Goal: Task Accomplishment & Management: Use online tool/utility

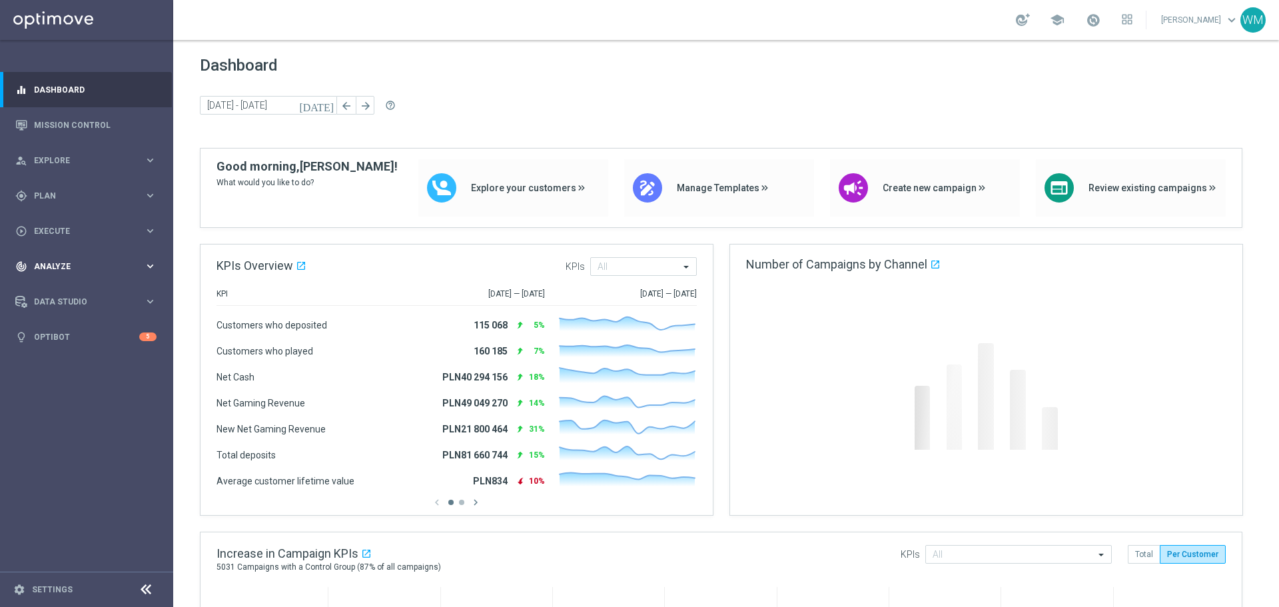
click at [41, 274] on div "track_changes Analyze keyboard_arrow_right" at bounding box center [86, 266] width 172 height 35
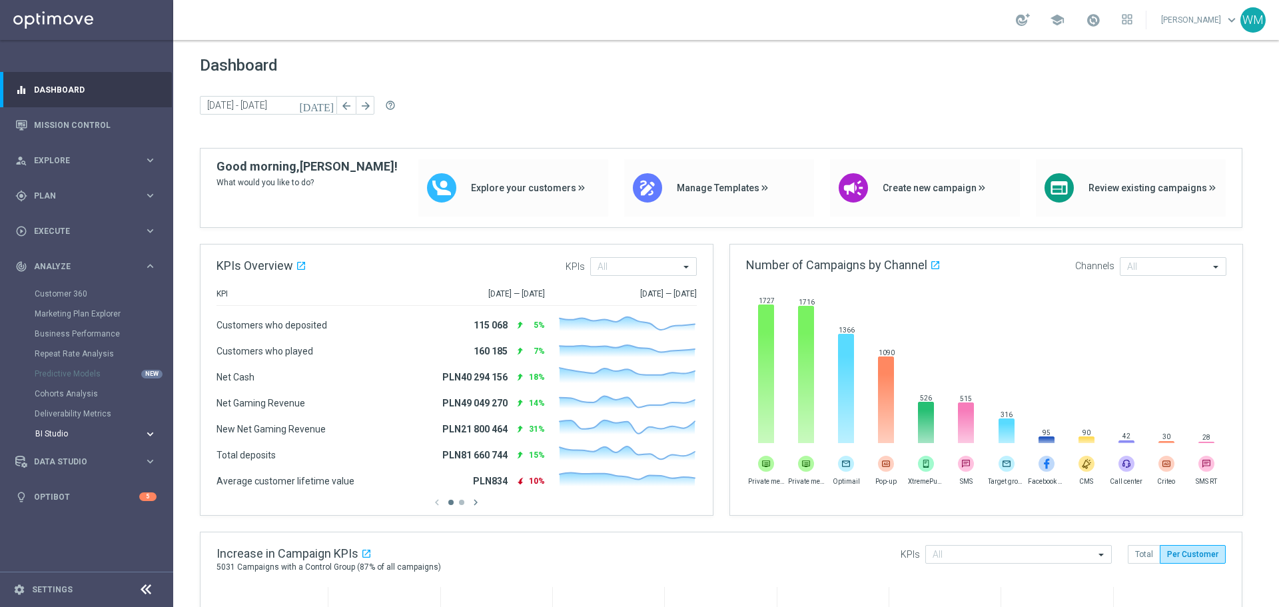
click at [48, 434] on span "BI Studio" at bounding box center [82, 434] width 95 height 8
click at [55, 481] on span "Data Studio" at bounding box center [89, 482] width 110 height 8
click at [67, 346] on link "Real-Time Attributes" at bounding box center [87, 349] width 104 height 11
click at [85, 298] on span "Data Studio" at bounding box center [89, 302] width 110 height 8
click at [62, 406] on link "Optibot" at bounding box center [86, 416] width 105 height 35
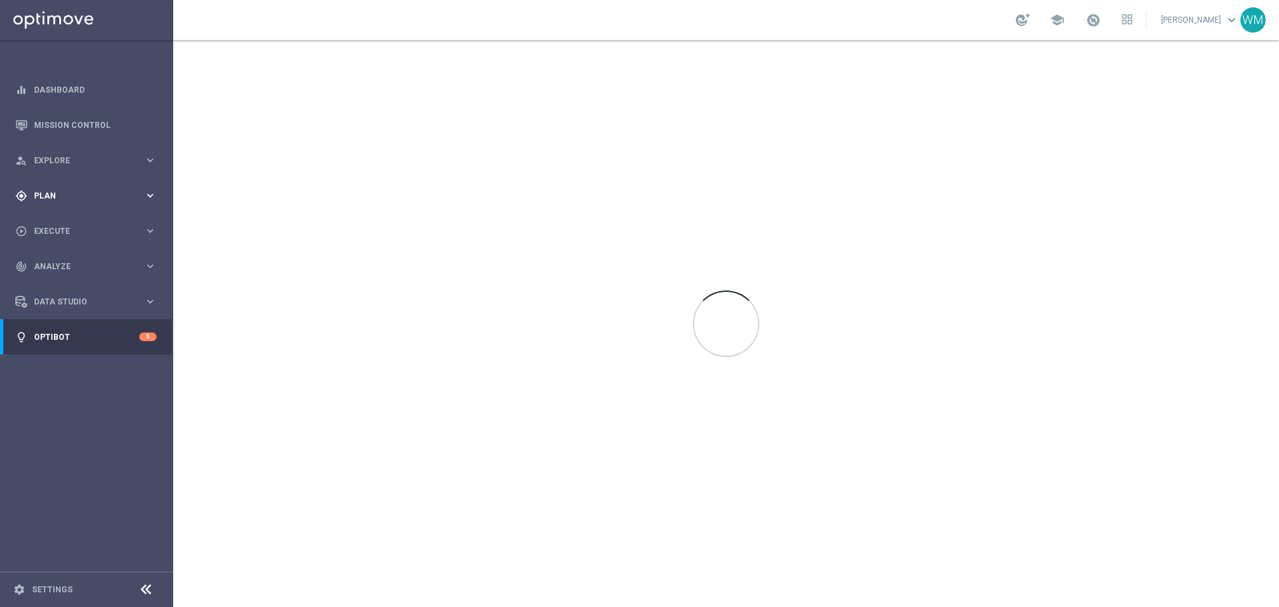
click at [55, 192] on span "Plan" at bounding box center [89, 196] width 110 height 8
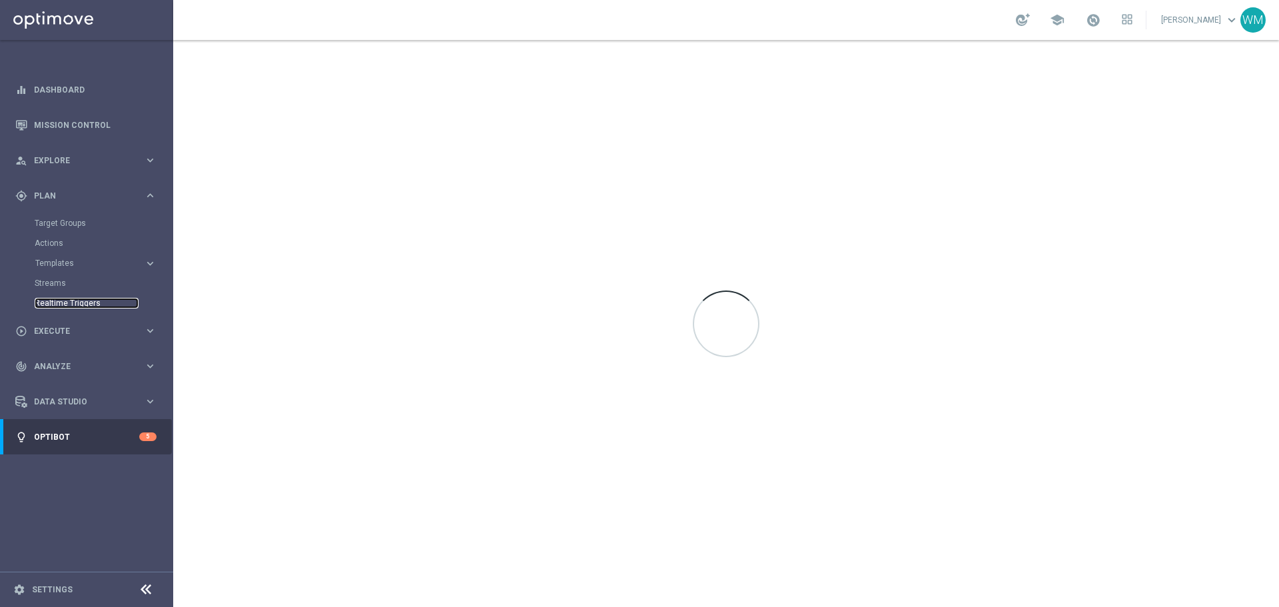
click at [60, 300] on link "Realtime Triggers" at bounding box center [87, 303] width 104 height 11
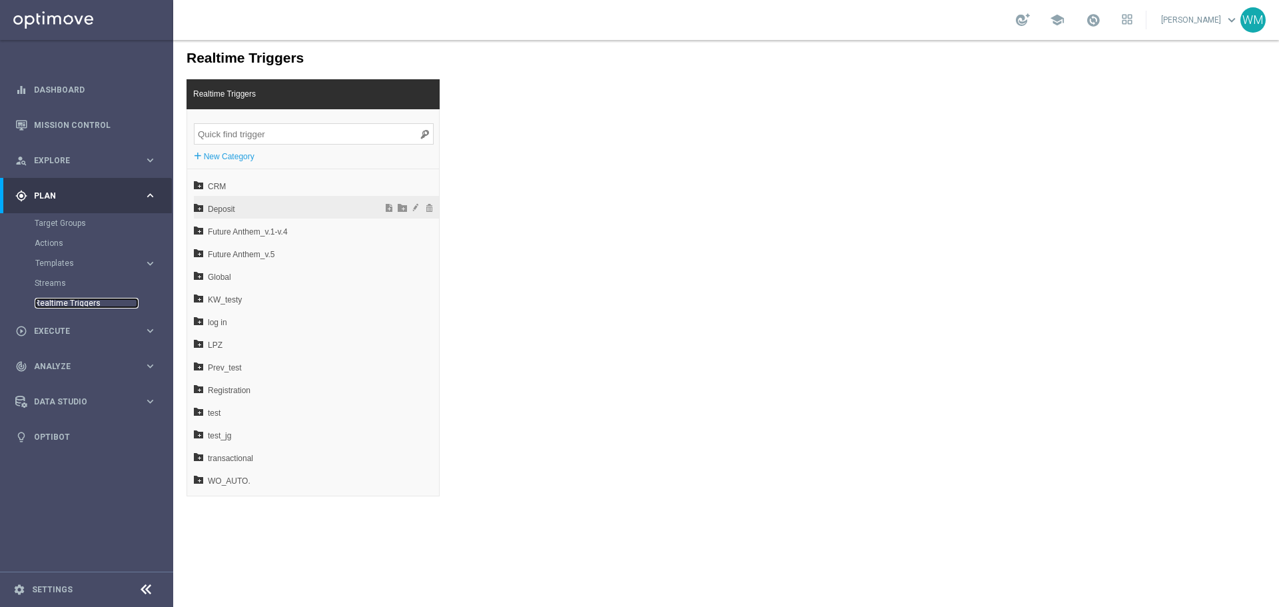
scroll to position [88, 0]
click at [382, 411] on span at bounding box center [388, 409] width 13 height 9
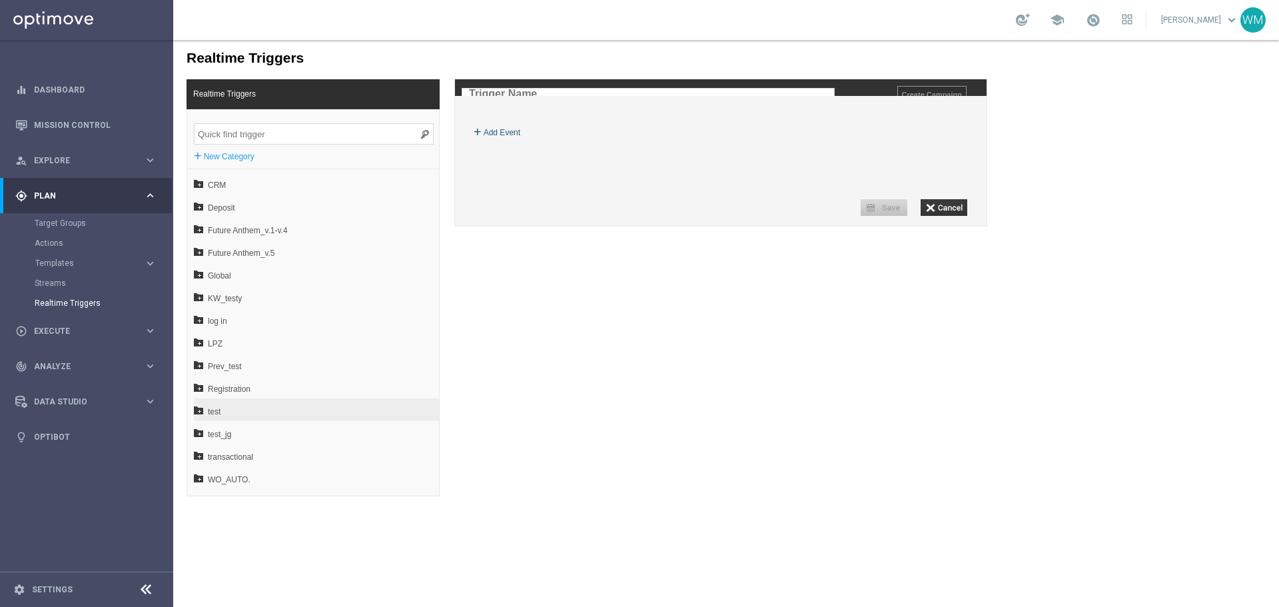
click at [481, 139] on label "+" at bounding box center [478, 131] width 8 height 13
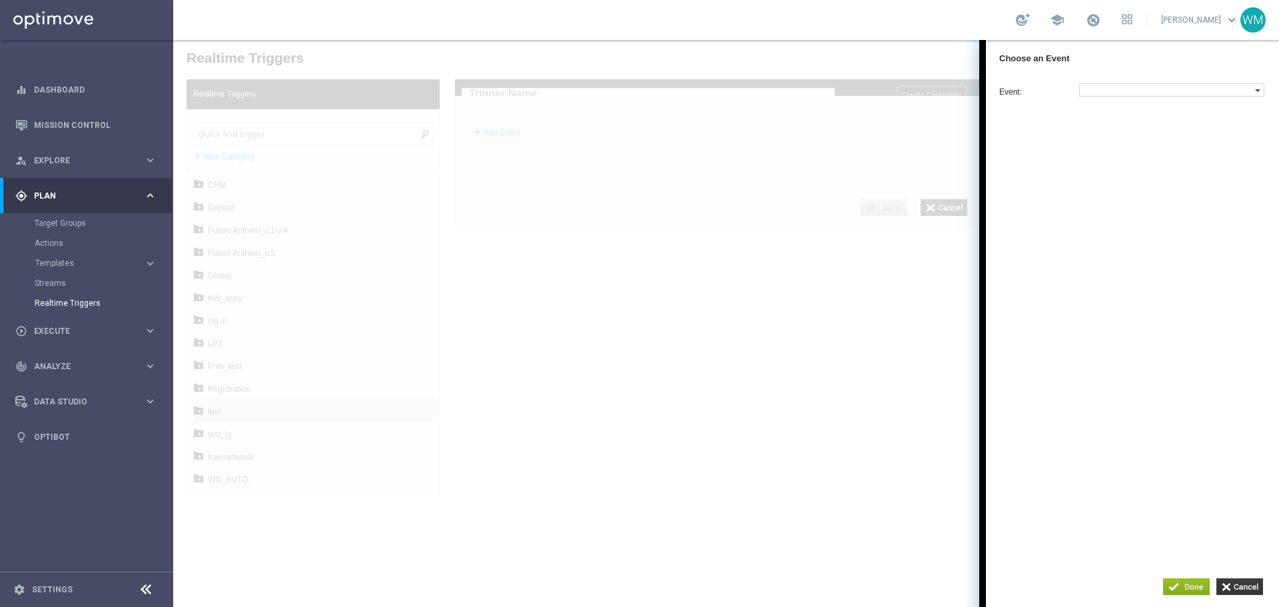
click at [1108, 96] on label at bounding box center [1167, 90] width 175 height 12
click at [1120, 233] on input "search" at bounding box center [1118, 225] width 71 height 13
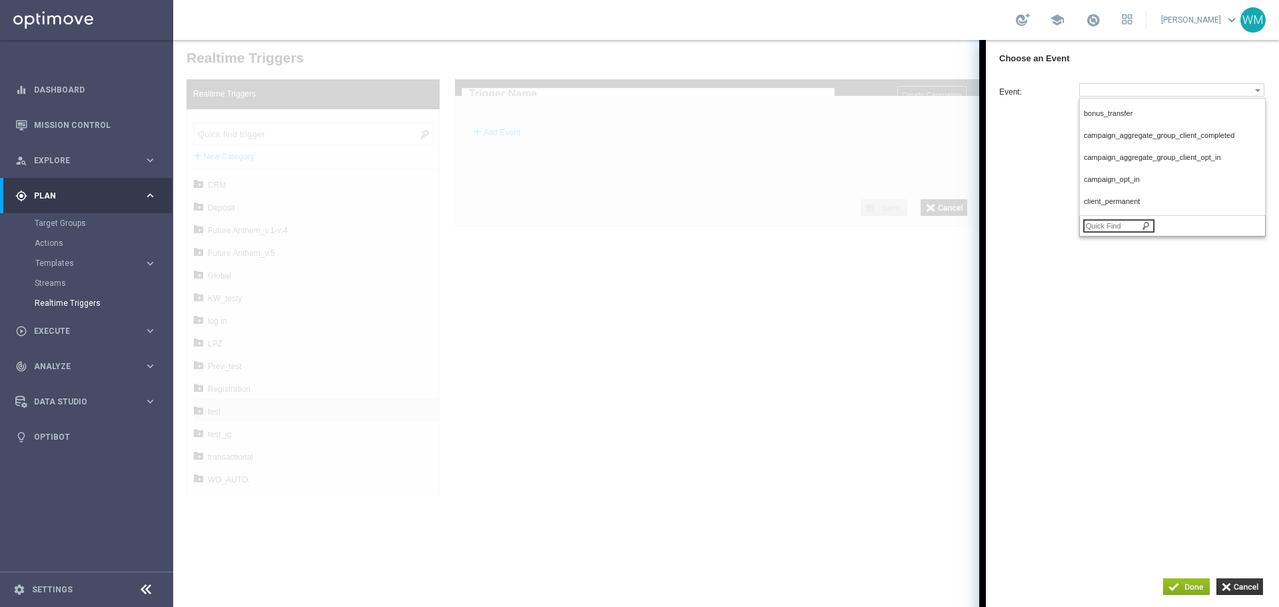
scroll to position [0, 0]
click at [1041, 156] on div "Event: bonus_transfer campaign_aggregate_group_client_completed campaign_aggreg…" at bounding box center [1140, 166] width 280 height 167
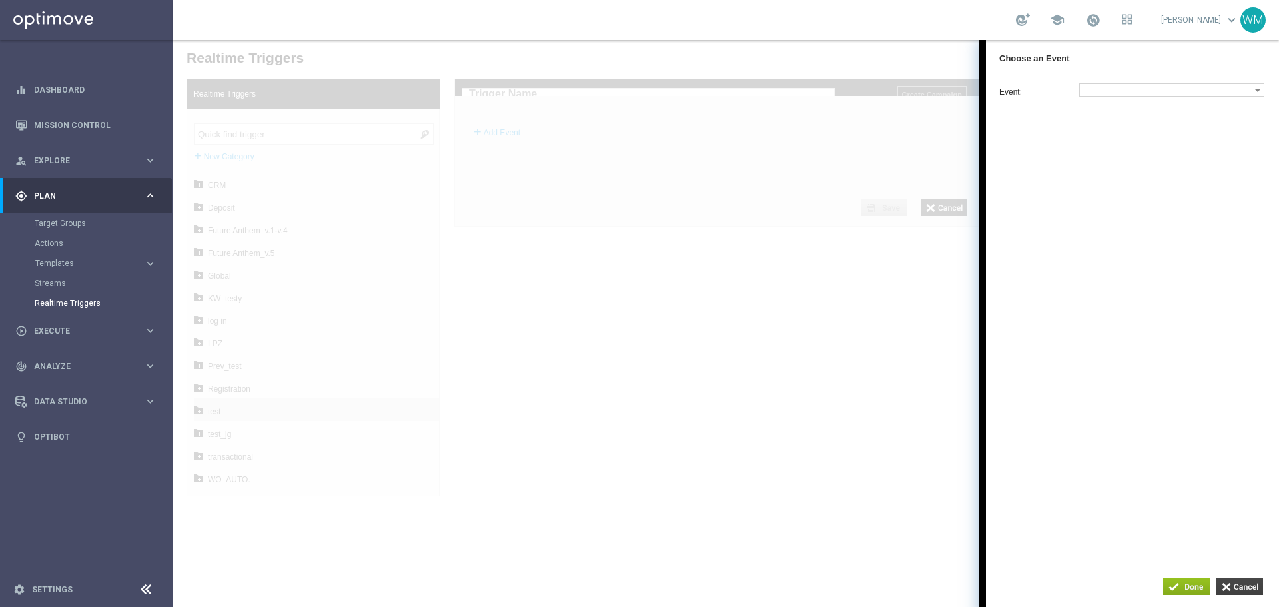
click at [1227, 582] on input "button" at bounding box center [1240, 586] width 47 height 17
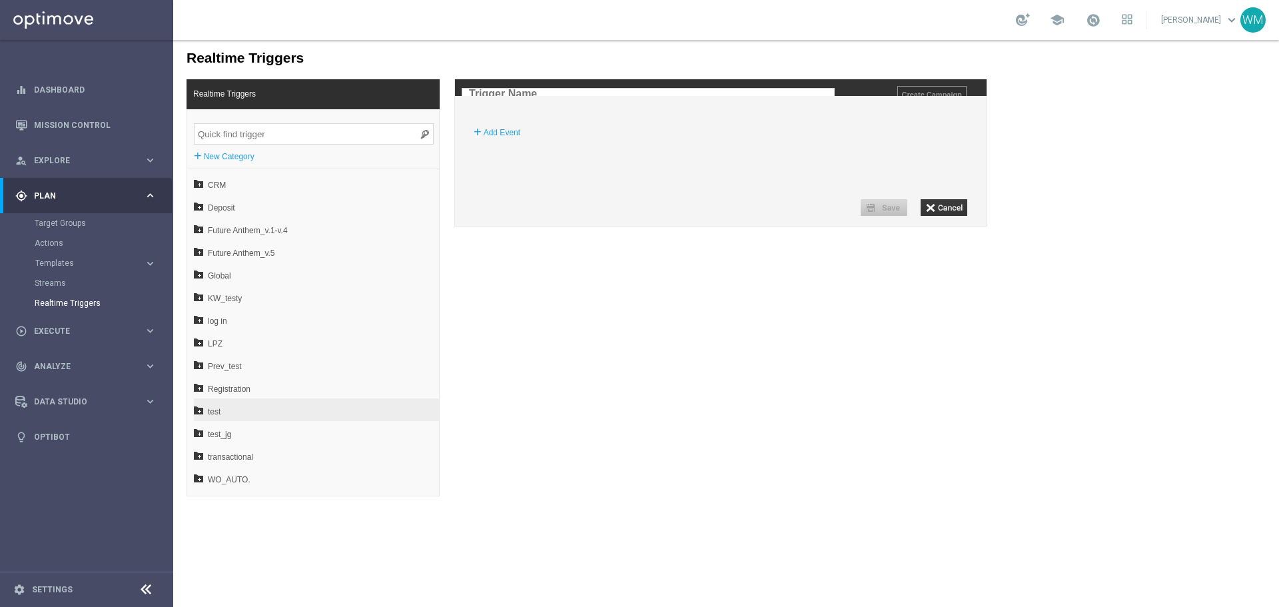
click at [640, 93] on input "text" at bounding box center [648, 94] width 373 height 12
click at [81, 157] on span "Explore" at bounding box center [89, 161] width 110 height 8
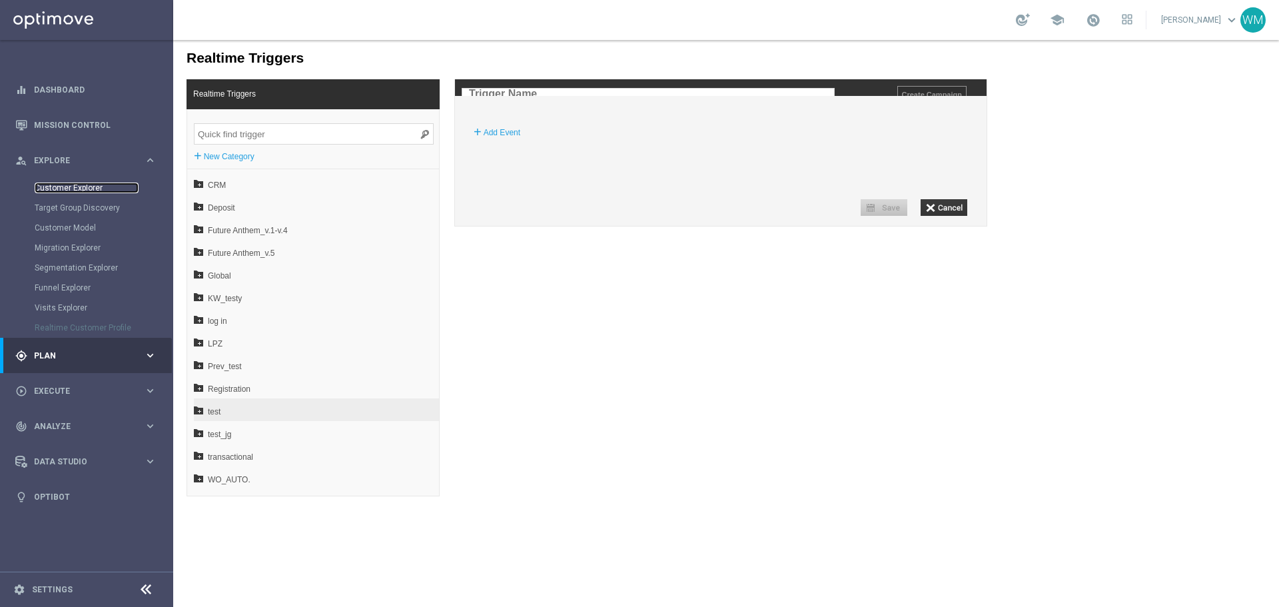
click at [72, 191] on link "Customer Explorer" at bounding box center [87, 188] width 104 height 11
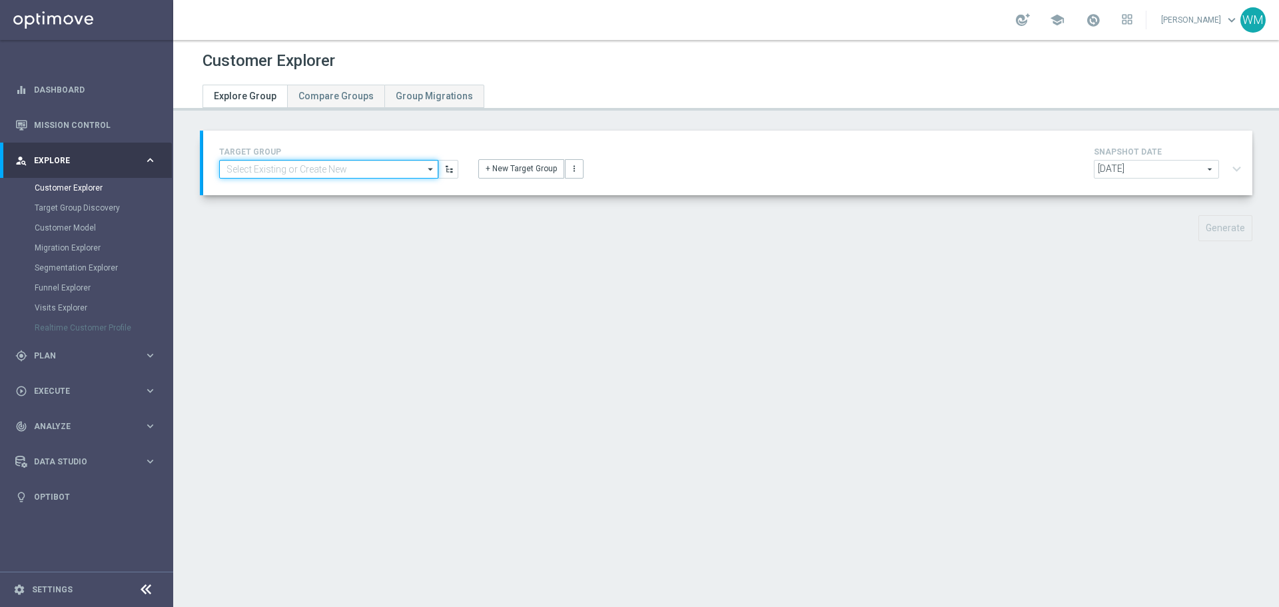
click at [337, 172] on input at bounding box center [328, 169] width 219 height 19
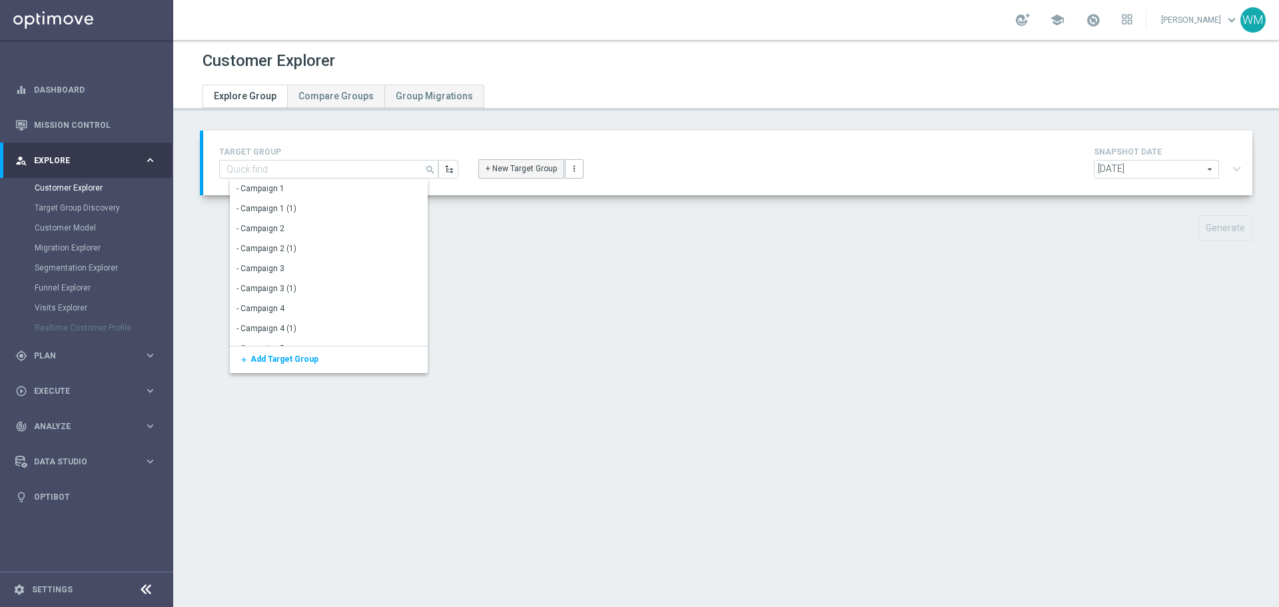
click at [478, 163] on button "+ New Target Group" at bounding box center [521, 168] width 86 height 19
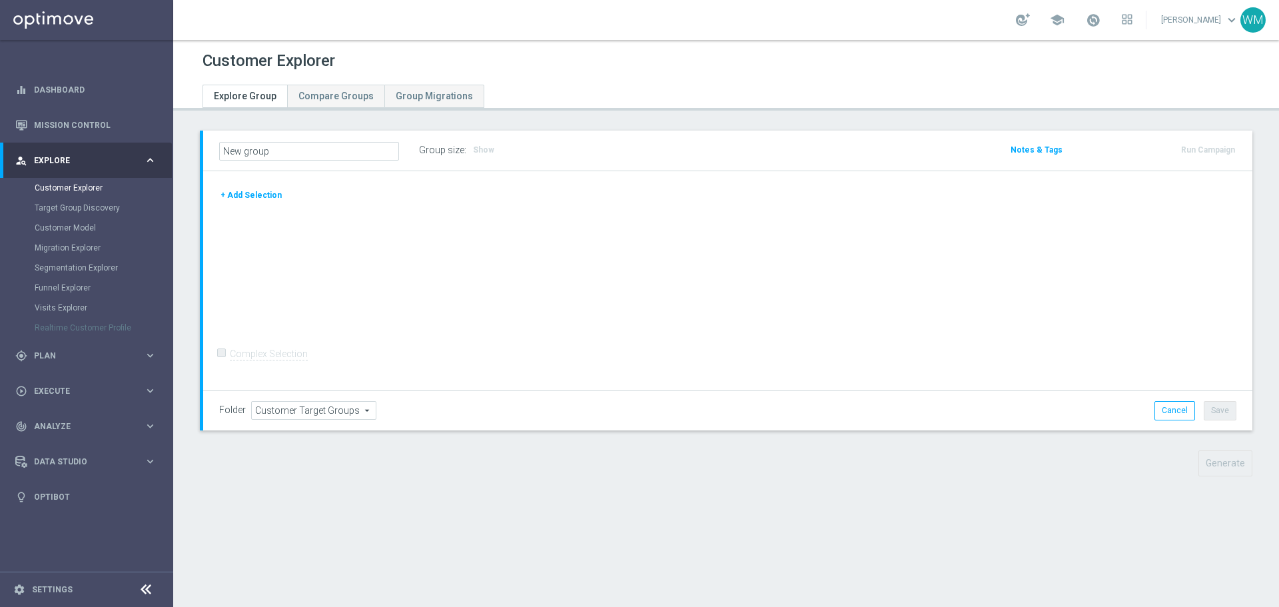
drag, startPoint x: 249, startPoint y: 200, endPoint x: 374, endPoint y: 225, distance: 127.0
click at [249, 200] on button "+ Add Selection" at bounding box center [251, 195] width 64 height 15
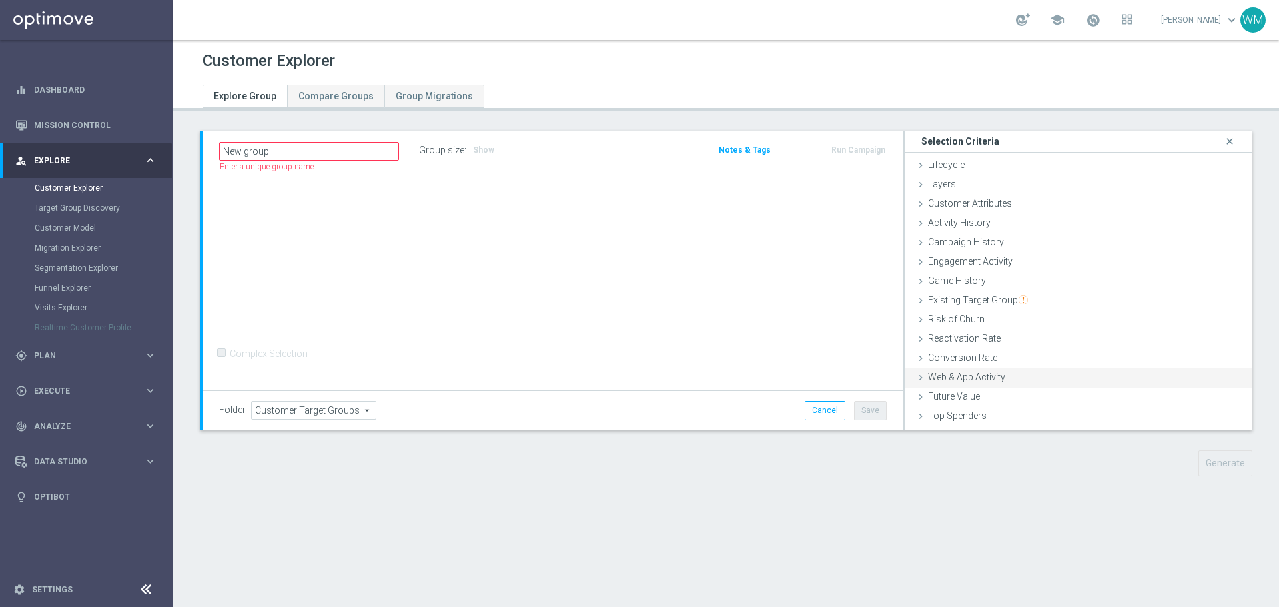
click at [1031, 378] on div "Web & App Activity done" at bounding box center [1079, 378] width 347 height 20
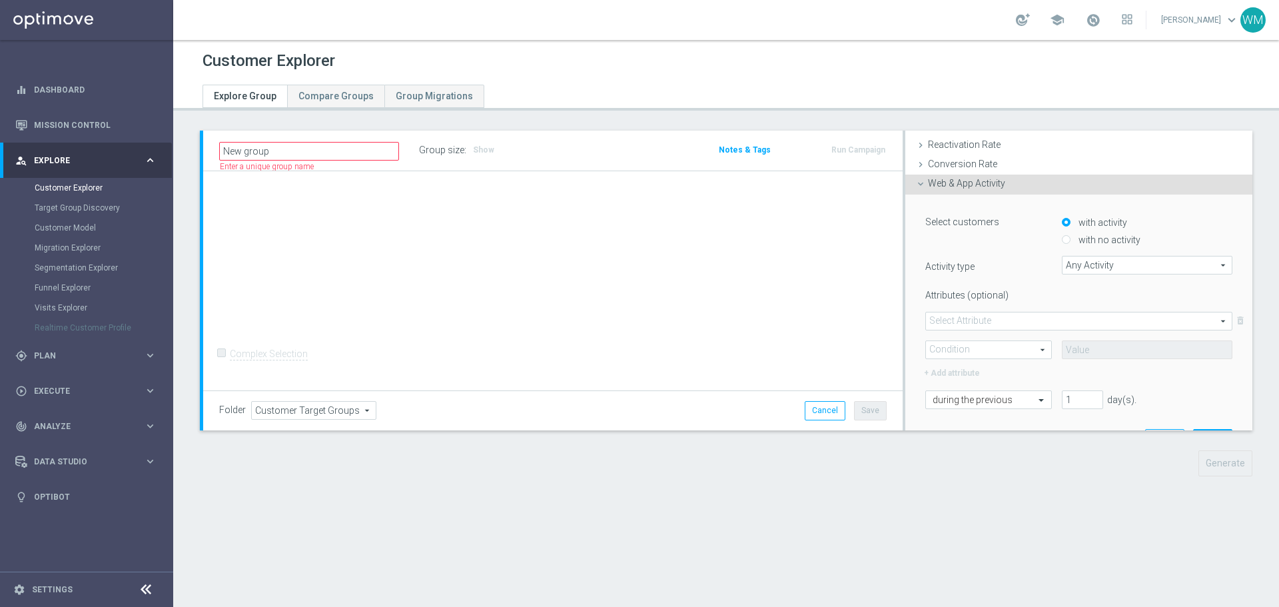
scroll to position [200, 0]
click at [1109, 261] on span "Any Activity" at bounding box center [1147, 259] width 169 height 17
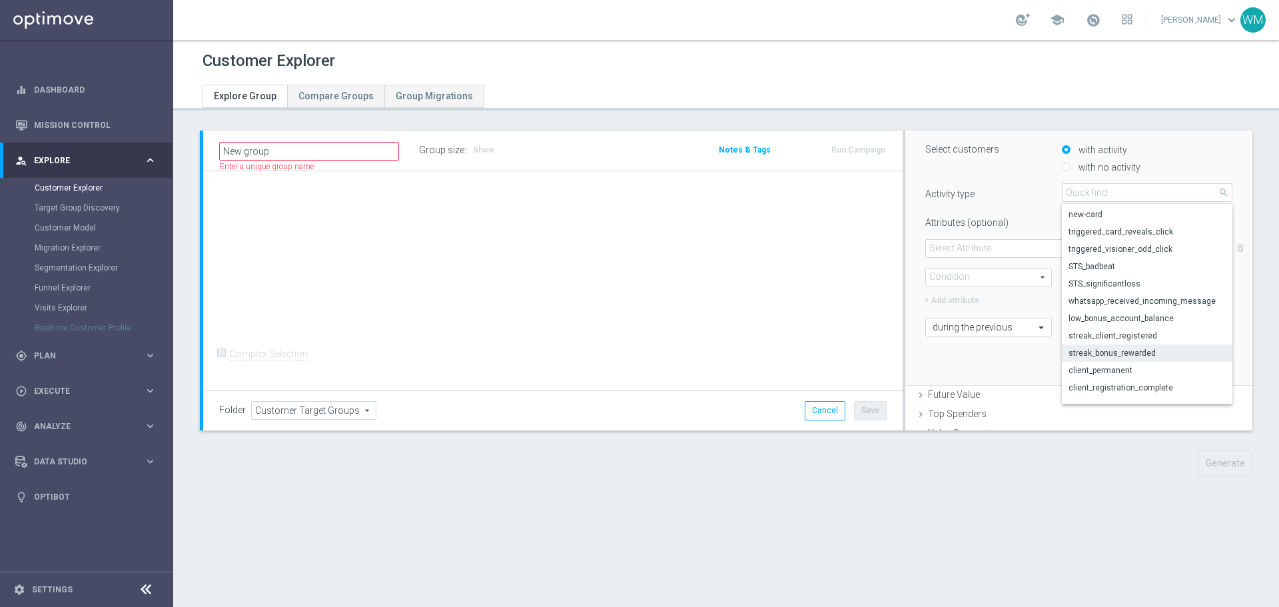
scroll to position [666, 0]
click at [1088, 281] on span "triggered_visioner_odd_click" at bounding box center [1147, 283] width 157 height 11
type input "triggered_visioner_odd_click"
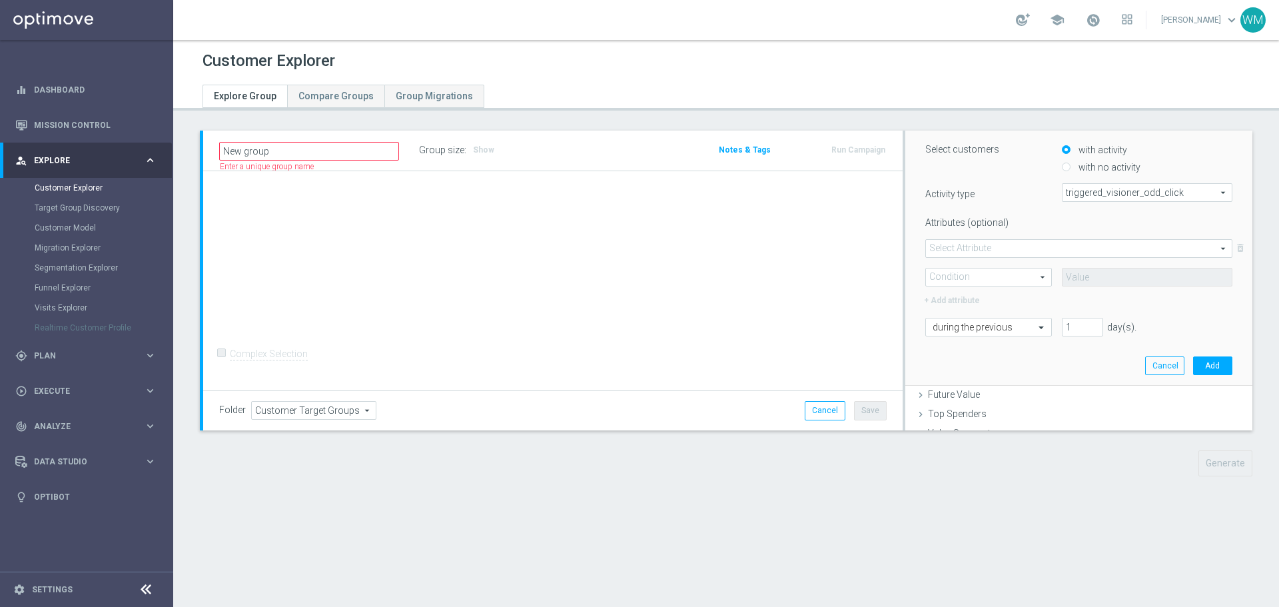
scroll to position [200, 0]
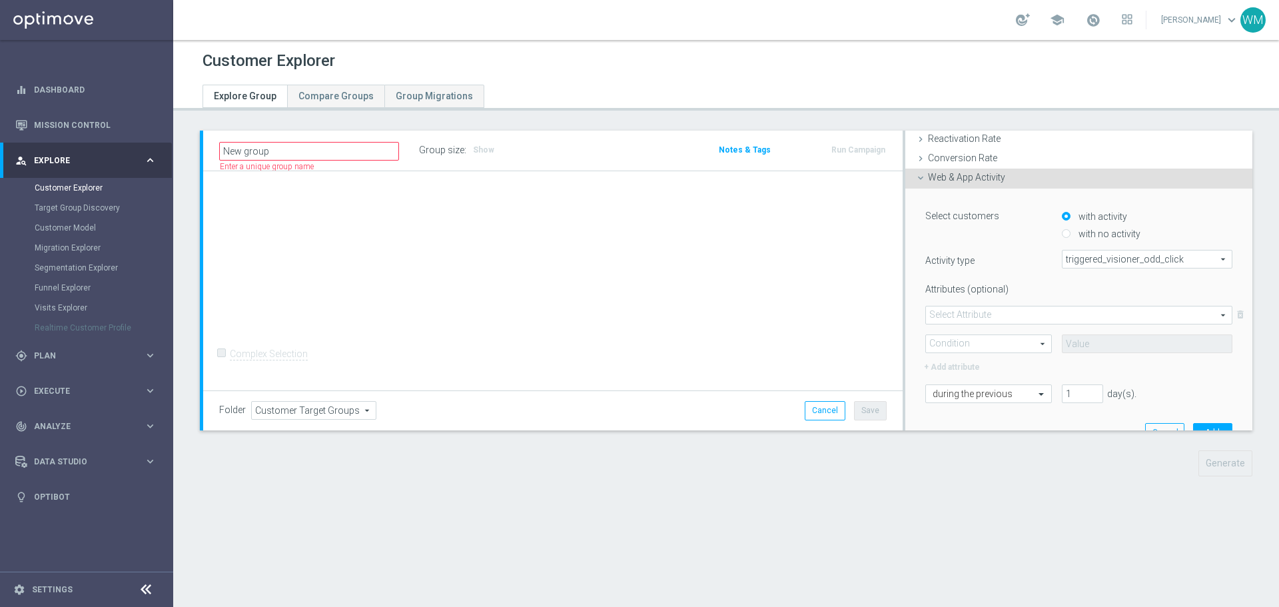
click at [1006, 317] on span at bounding box center [1079, 315] width 306 height 17
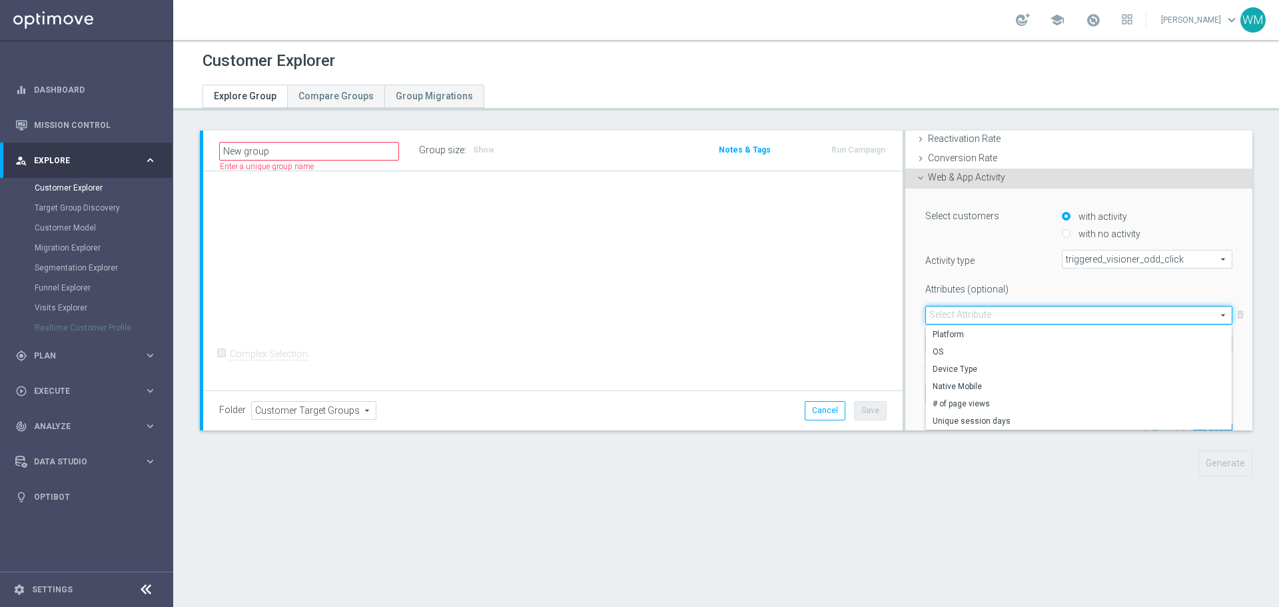
click at [1065, 259] on span "triggered_visioner_odd_click" at bounding box center [1147, 259] width 169 height 17
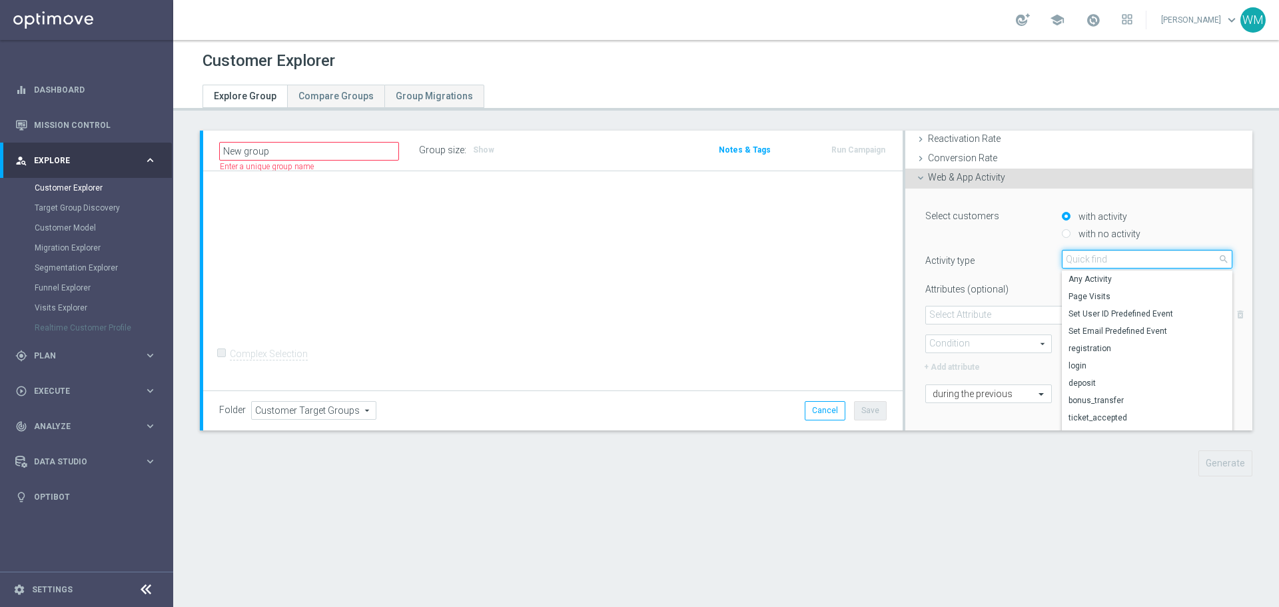
click at [1065, 259] on input "search" at bounding box center [1147, 259] width 171 height 19
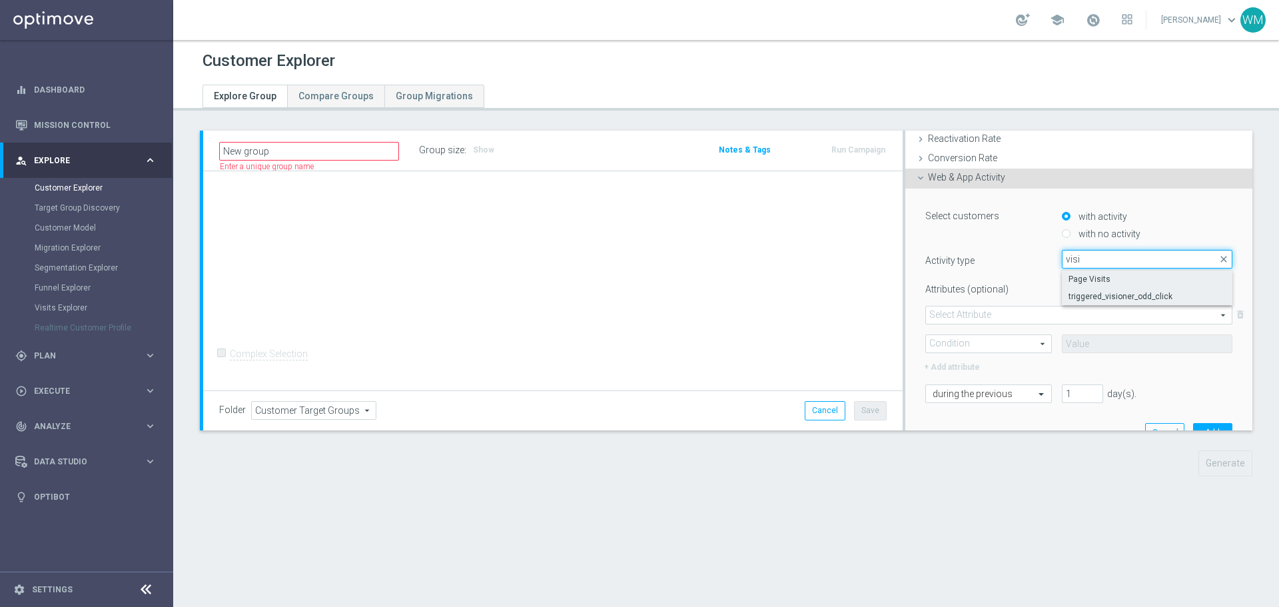
type input "visi"
click at [1074, 279] on span "Page Visits" at bounding box center [1147, 279] width 157 height 11
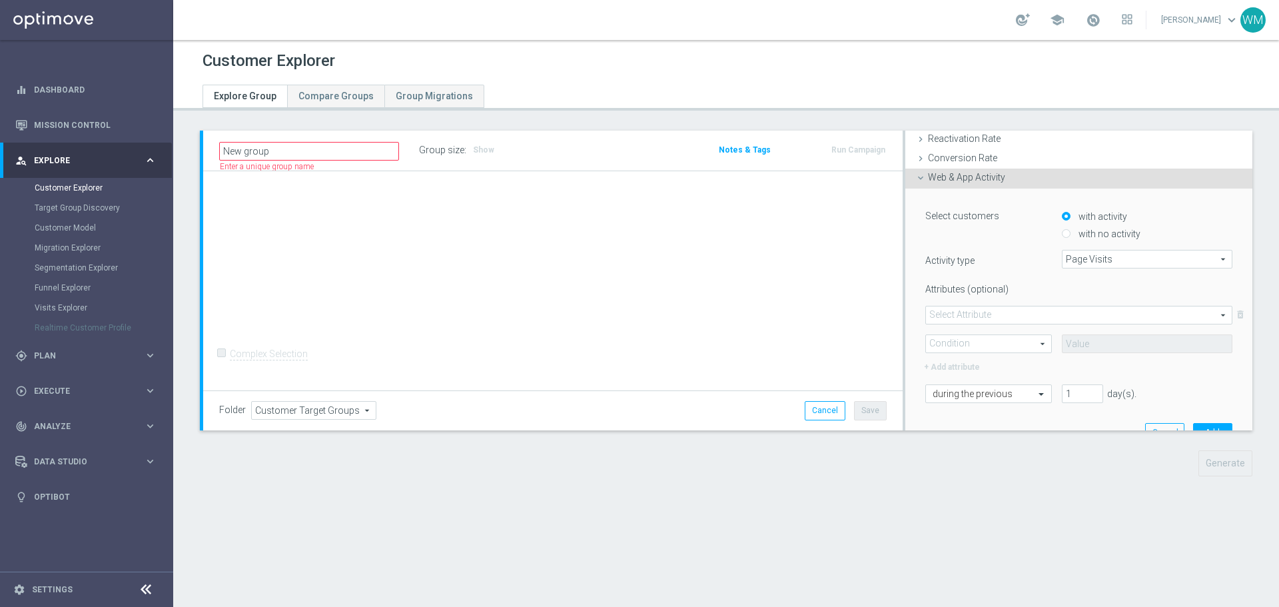
click at [976, 311] on span at bounding box center [1079, 315] width 306 height 17
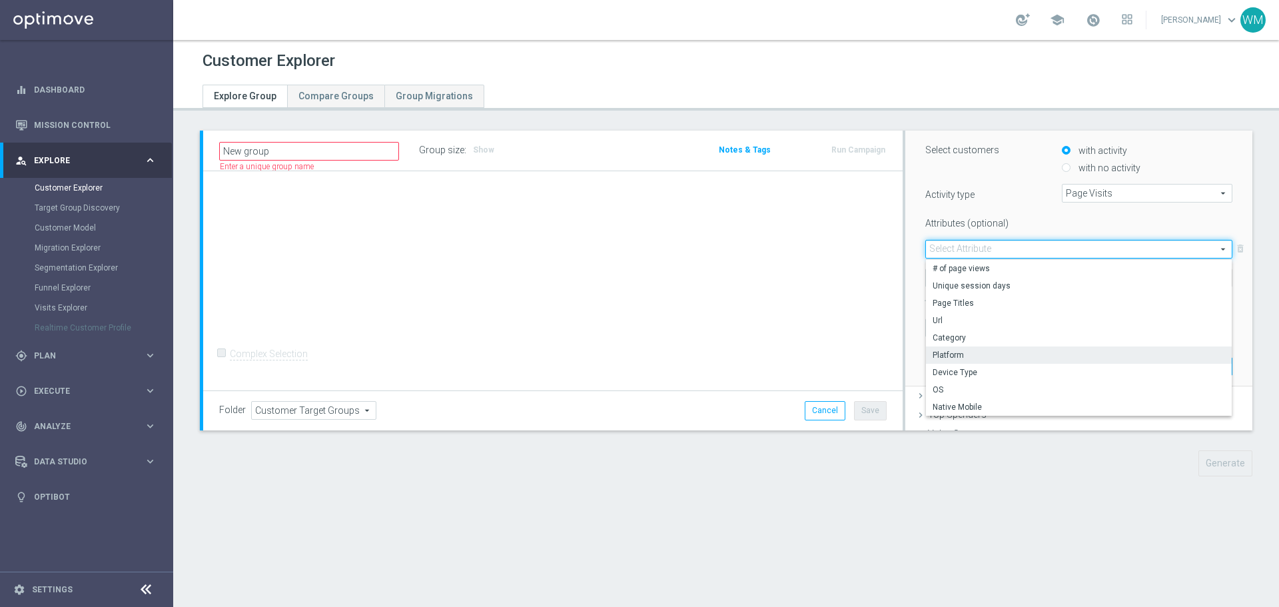
scroll to position [267, 0]
click at [1047, 229] on div "Attributes (optional) Select Attribute arrow_drop_down search # of page views U…" at bounding box center [1079, 260] width 307 height 96
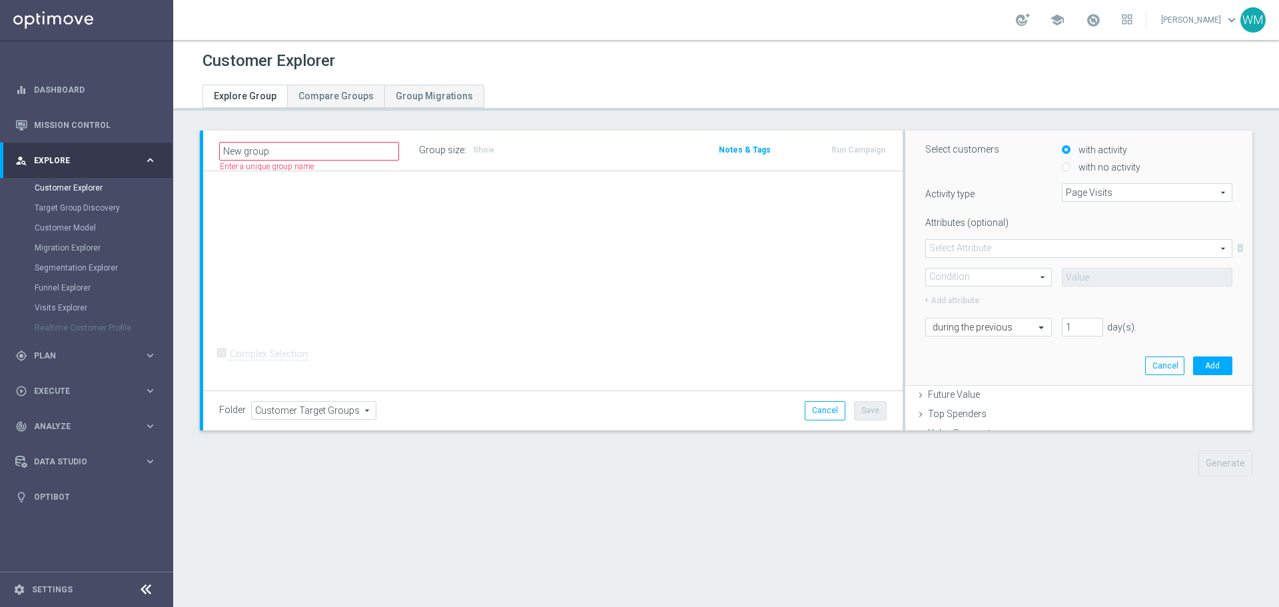
click at [1104, 184] on span "Page Visits" at bounding box center [1147, 192] width 169 height 17
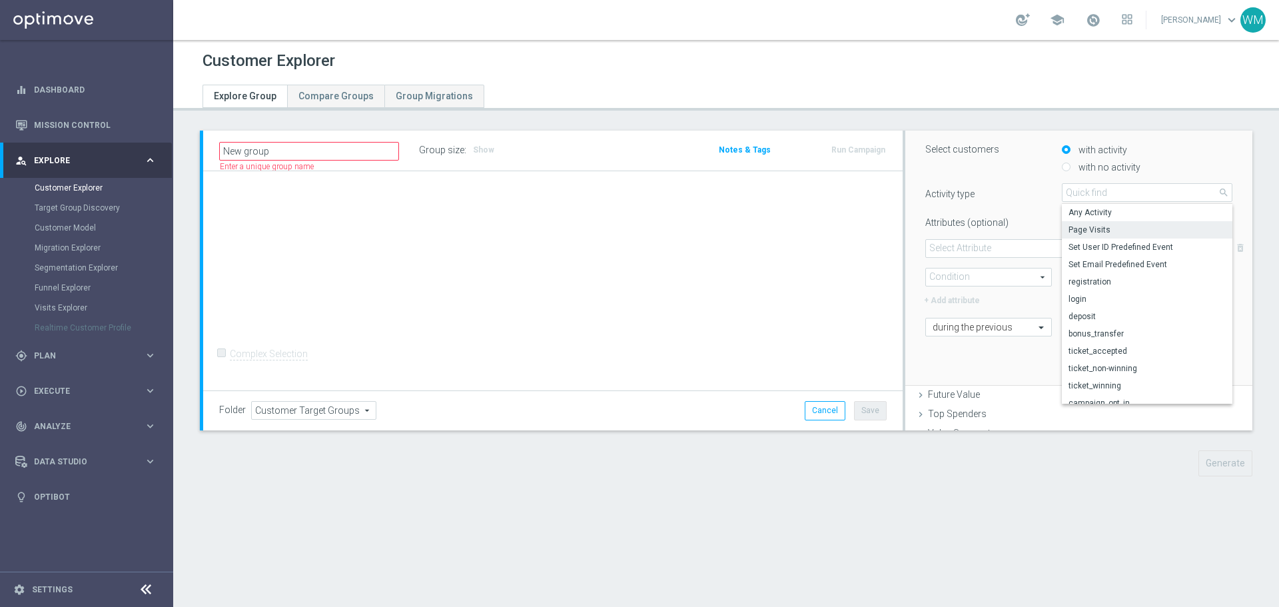
scroll to position [200, 0]
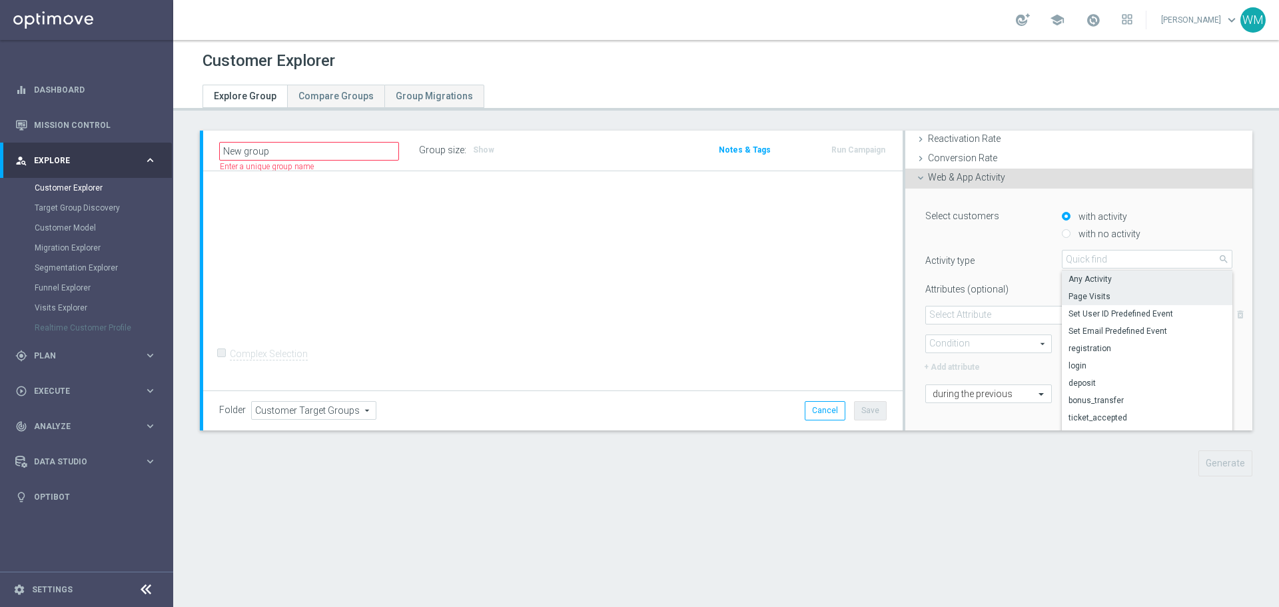
click at [1107, 280] on span "Any Activity" at bounding box center [1147, 279] width 157 height 11
type input "Any Activity"
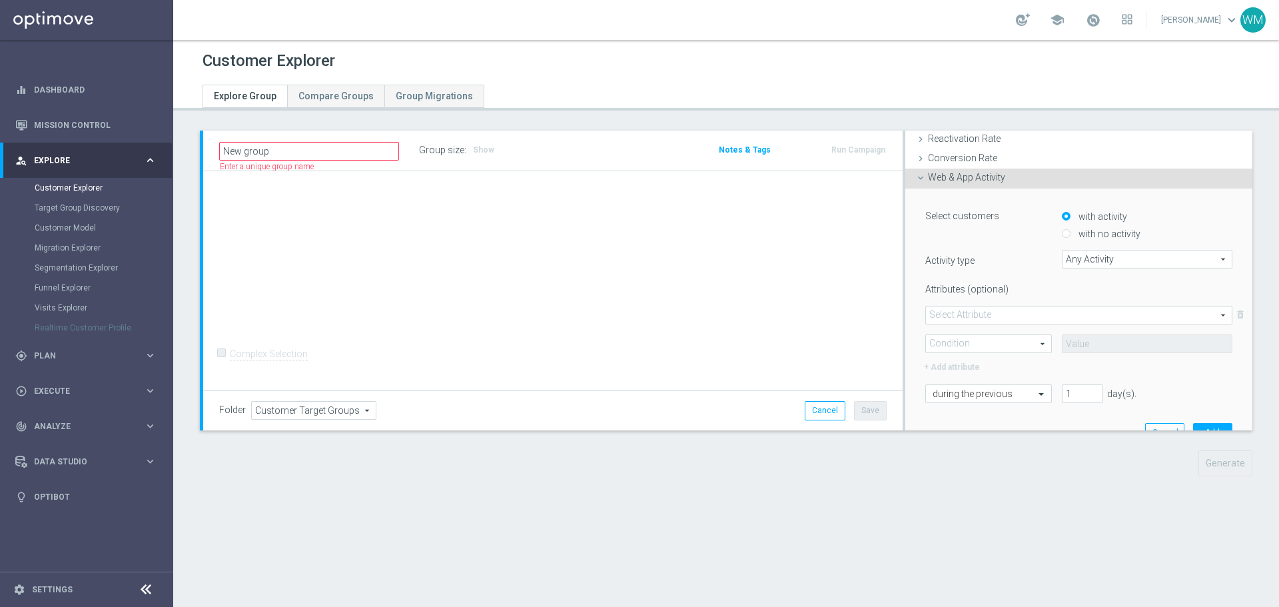
click at [984, 257] on label "Activity type" at bounding box center [984, 258] width 137 height 17
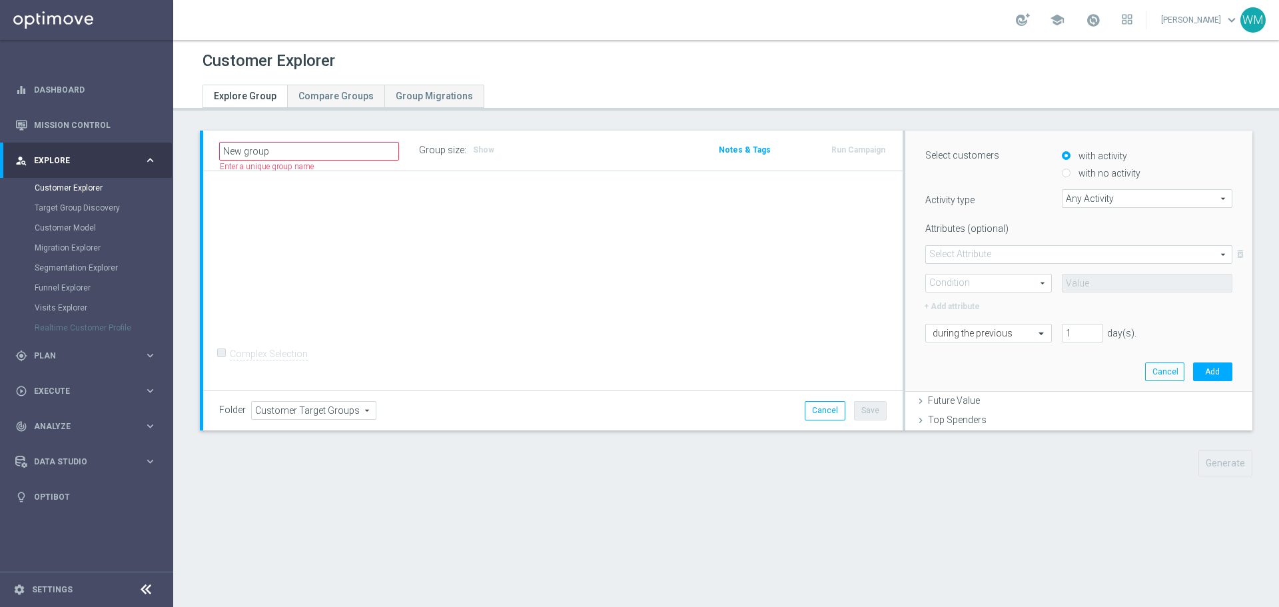
scroll to position [318, 0]
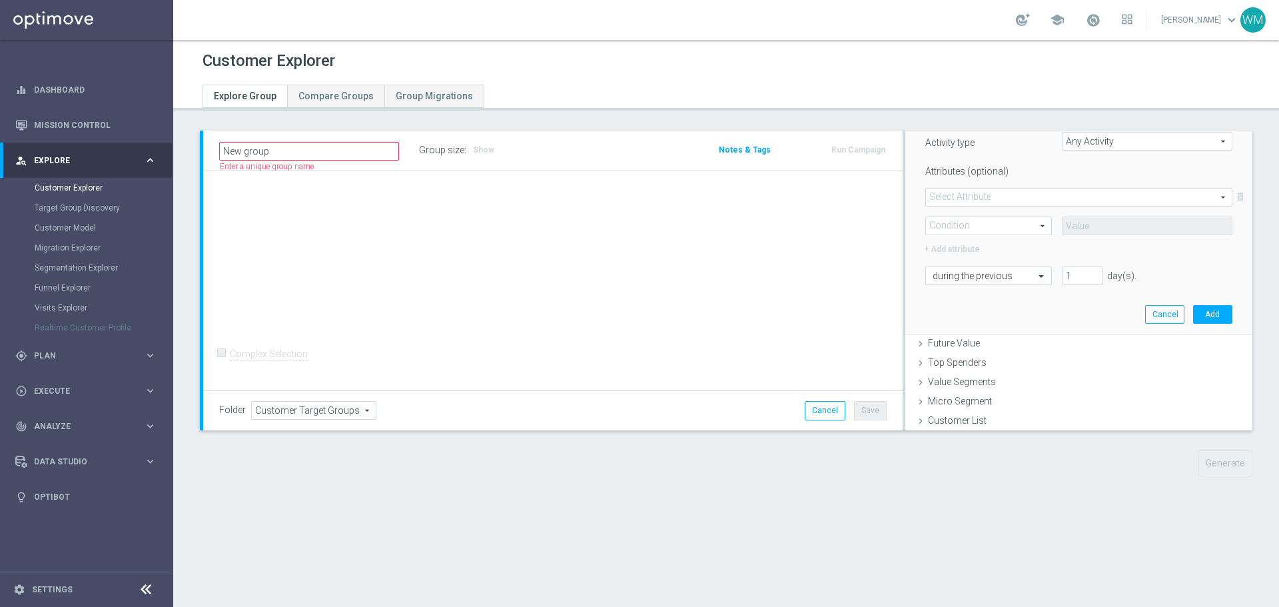
click at [75, 330] on div "Realtime Customer Profile" at bounding box center [103, 328] width 137 height 20
